Goal: Check status

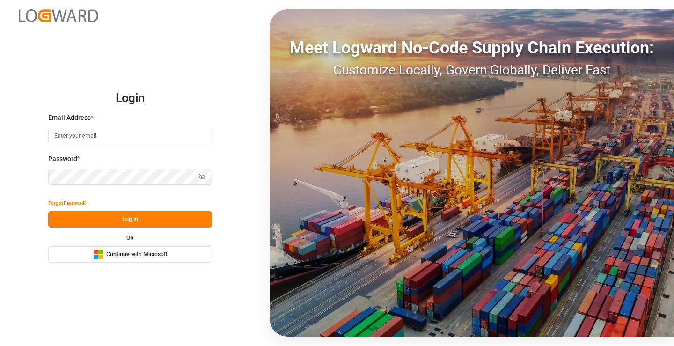
type input "[PERSON_NAME][EMAIL_ADDRESS][DOMAIN_NAME]"
click at [169, 216] on button "Log In" at bounding box center [130, 219] width 164 height 16
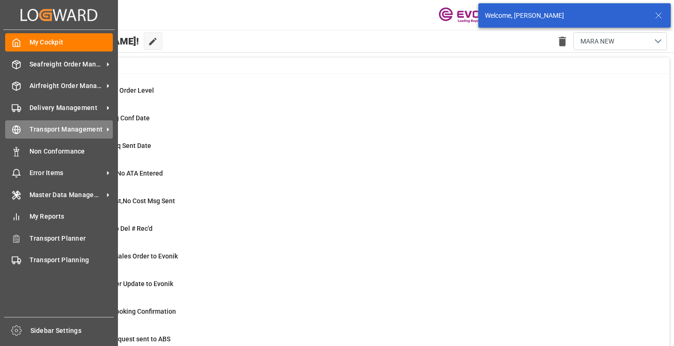
click at [19, 130] on line at bounding box center [17, 130] width 8 height 0
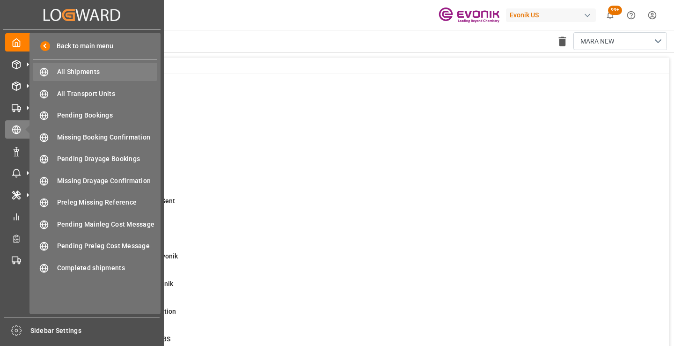
click at [86, 71] on span "All Shipments" at bounding box center [107, 72] width 101 height 10
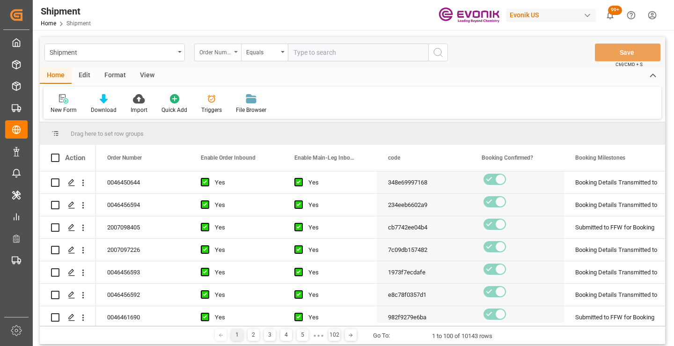
click at [224, 54] on div "Order Number" at bounding box center [215, 51] width 32 height 11
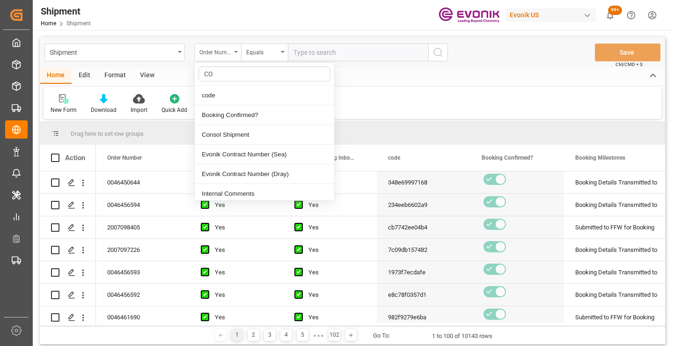
type input "COD"
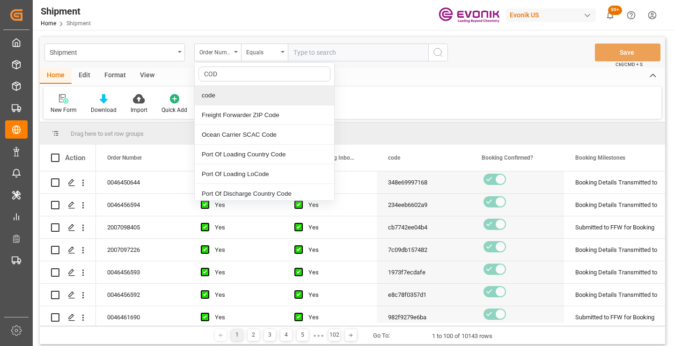
click at [226, 96] on div "code" at bounding box center [264, 96] width 139 height 20
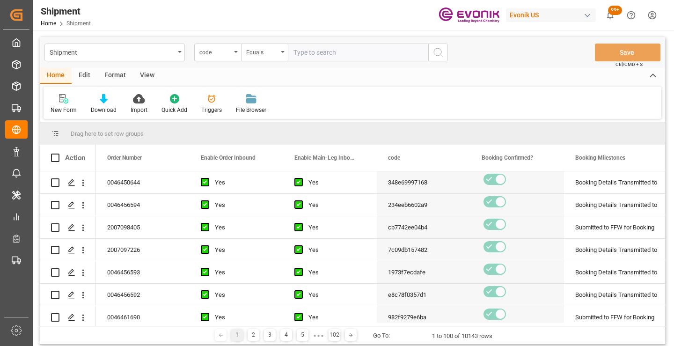
click at [344, 51] on input "text" at bounding box center [358, 53] width 140 height 18
paste input "aef0c70e7e9d"
type input "aef0c70e7e9d"
click at [435, 51] on icon "search button" at bounding box center [437, 52] width 11 height 11
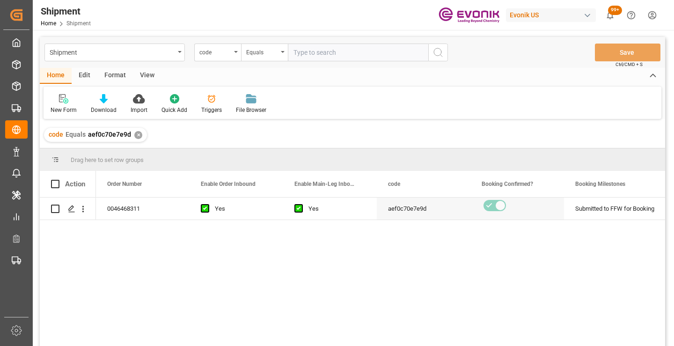
click at [549, 265] on div "0046468311 Yes Yes aef0c70e7e9d Submitted to FFW for Booking Active No" at bounding box center [380, 274] width 569 height 154
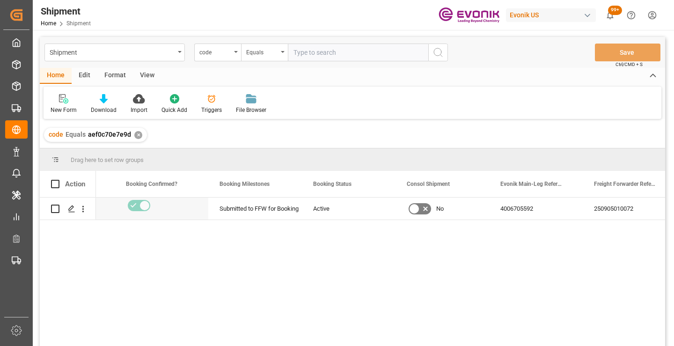
scroll to position [0, 374]
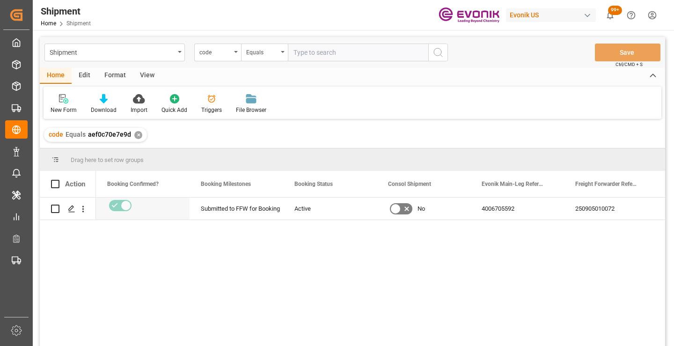
click at [585, 210] on div "250905010072" at bounding box center [611, 208] width 94 height 22
click at [138, 135] on div "✕" at bounding box center [138, 135] width 8 height 8
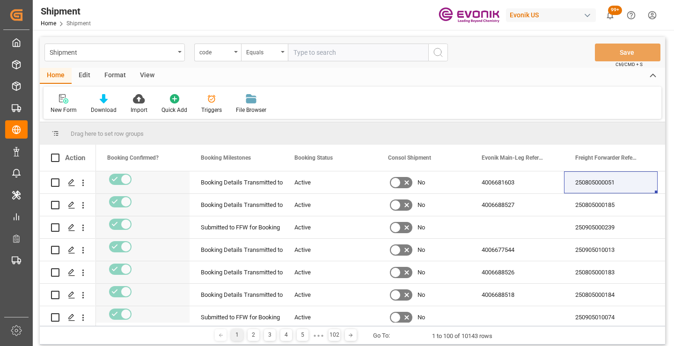
click at [373, 53] on input "text" at bounding box center [358, 53] width 140 height 18
paste input "958ed9197f4d"
type input "958ed9197f4d"
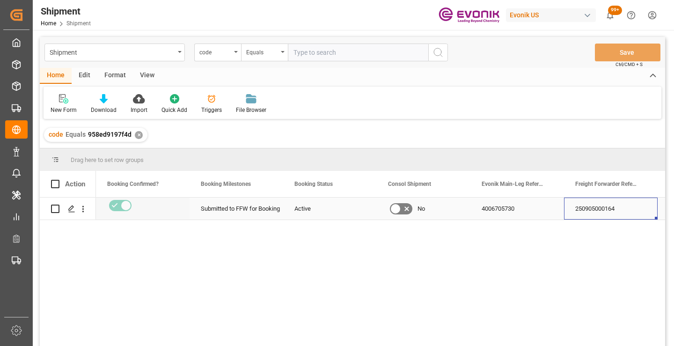
click at [599, 206] on div "250905000164" at bounding box center [611, 208] width 94 height 22
